Goal: Information Seeking & Learning: Compare options

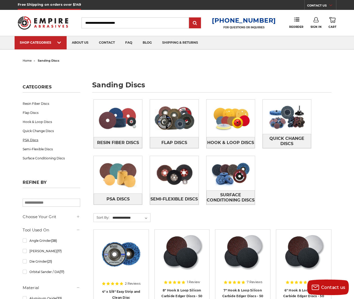
click at [29, 136] on link "PSA Discs" at bounding box center [51, 140] width 57 height 9
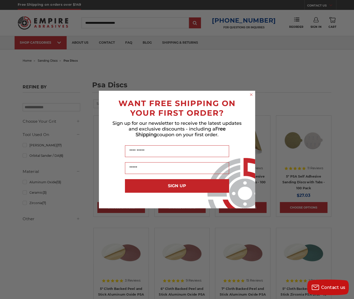
click at [251, 95] on icon "Close dialog" at bounding box center [251, 95] width 2 height 2
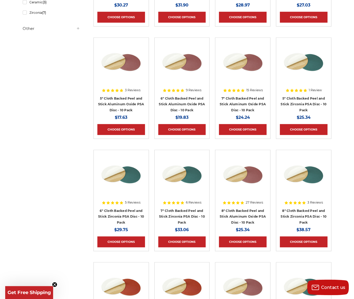
scroll to position [194, 0]
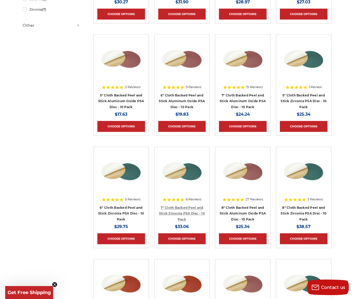
click at [182, 208] on link "7" Cloth Backed Peel and Stick Zirconia PSA Disc - 10 Pack" at bounding box center [182, 214] width 46 height 16
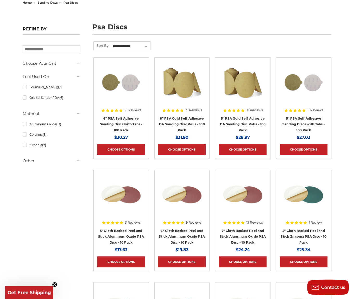
scroll to position [55, 0]
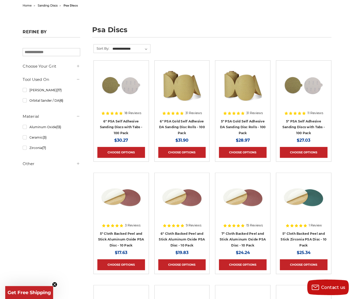
click at [128, 87] on img at bounding box center [121, 85] width 42 height 42
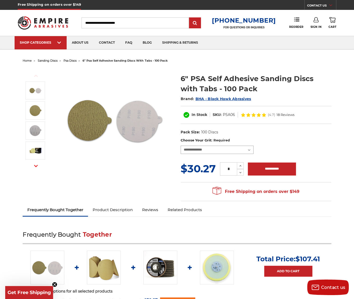
click at [181, 146] on select "**********" at bounding box center [217, 150] width 73 height 8
click at [249, 149] on select "**********" at bounding box center [217, 150] width 73 height 8
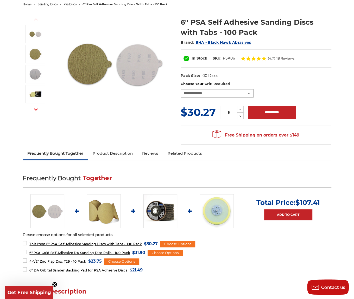
scroll to position [55, 0]
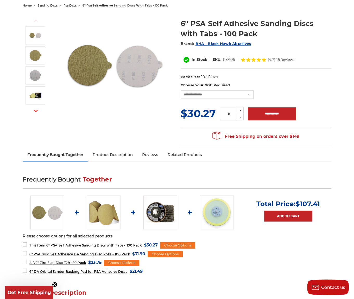
click at [161, 210] on img at bounding box center [160, 213] width 34 height 34
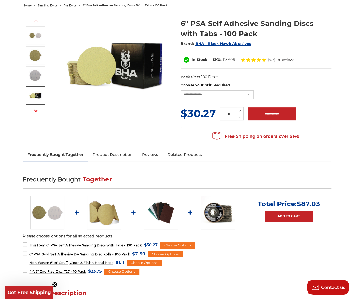
click at [184, 155] on link "Related Products" at bounding box center [185, 154] width 44 height 11
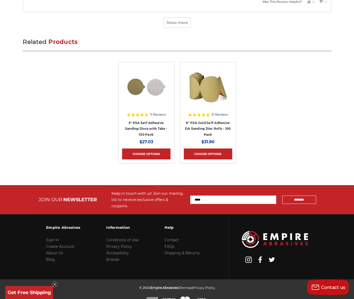
scroll to position [1647, 0]
